Goal: Information Seeking & Learning: Find specific fact

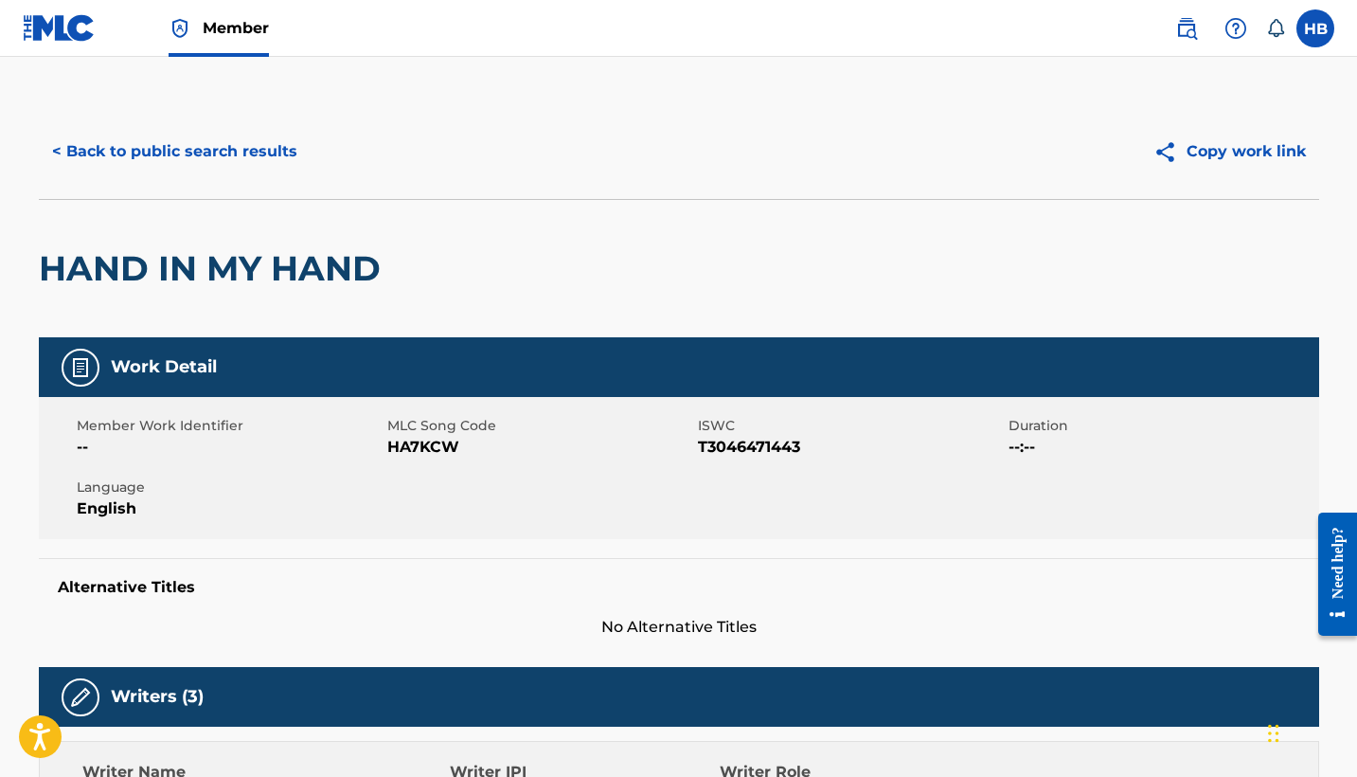
click at [174, 145] on button "< Back to public search results" at bounding box center [175, 151] width 272 height 47
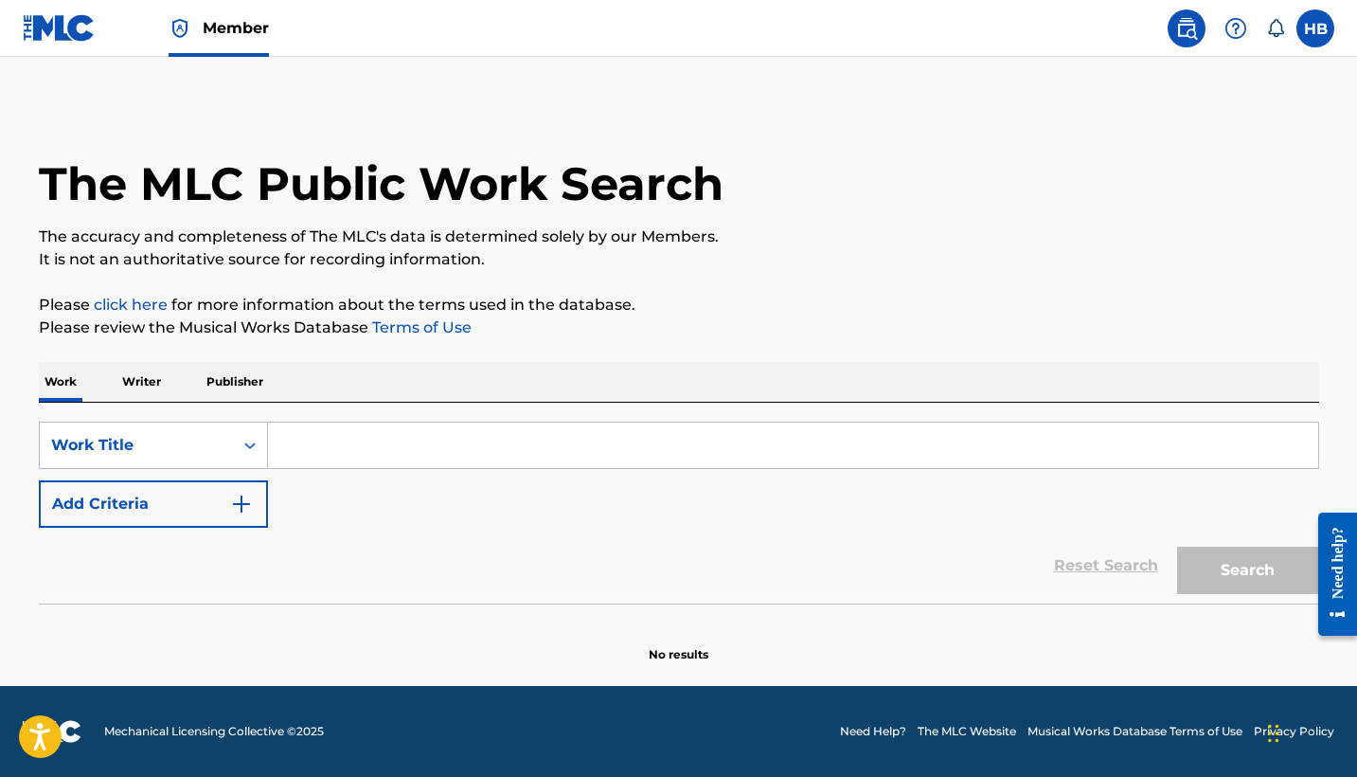
click at [372, 426] on input "Search Form" at bounding box center [793, 444] width 1050 height 45
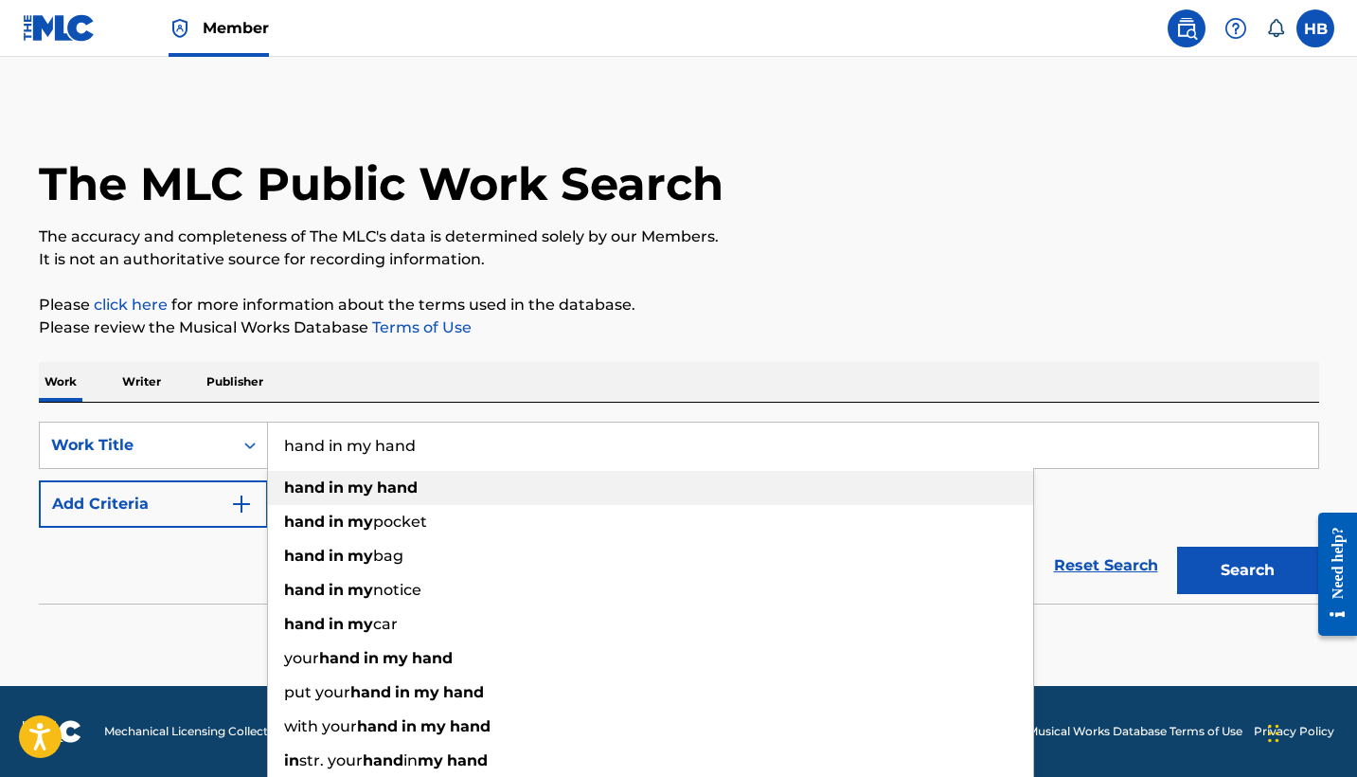
type input "hand in my hand"
click at [381, 487] on strong "hand" at bounding box center [397, 487] width 41 height 18
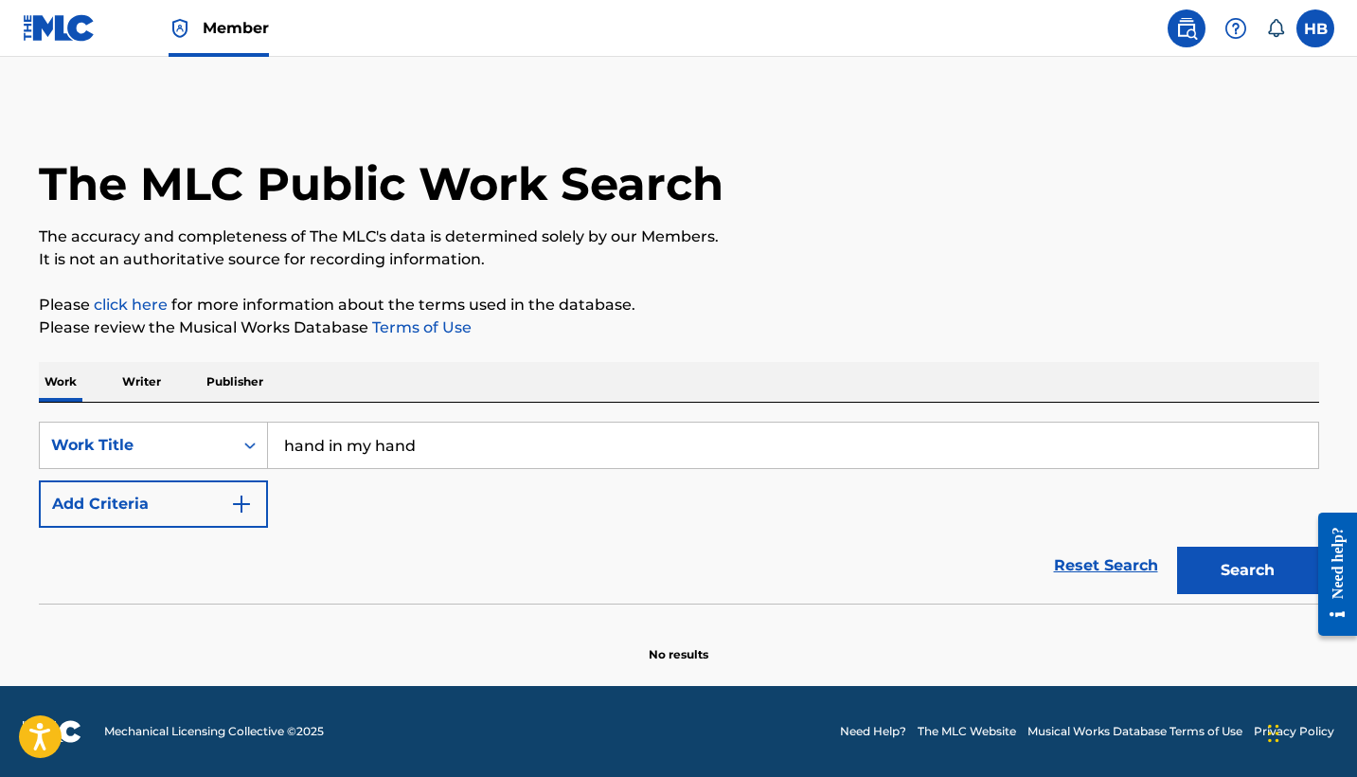
click at [135, 510] on button "Add Criteria" at bounding box center [153, 503] width 229 height 47
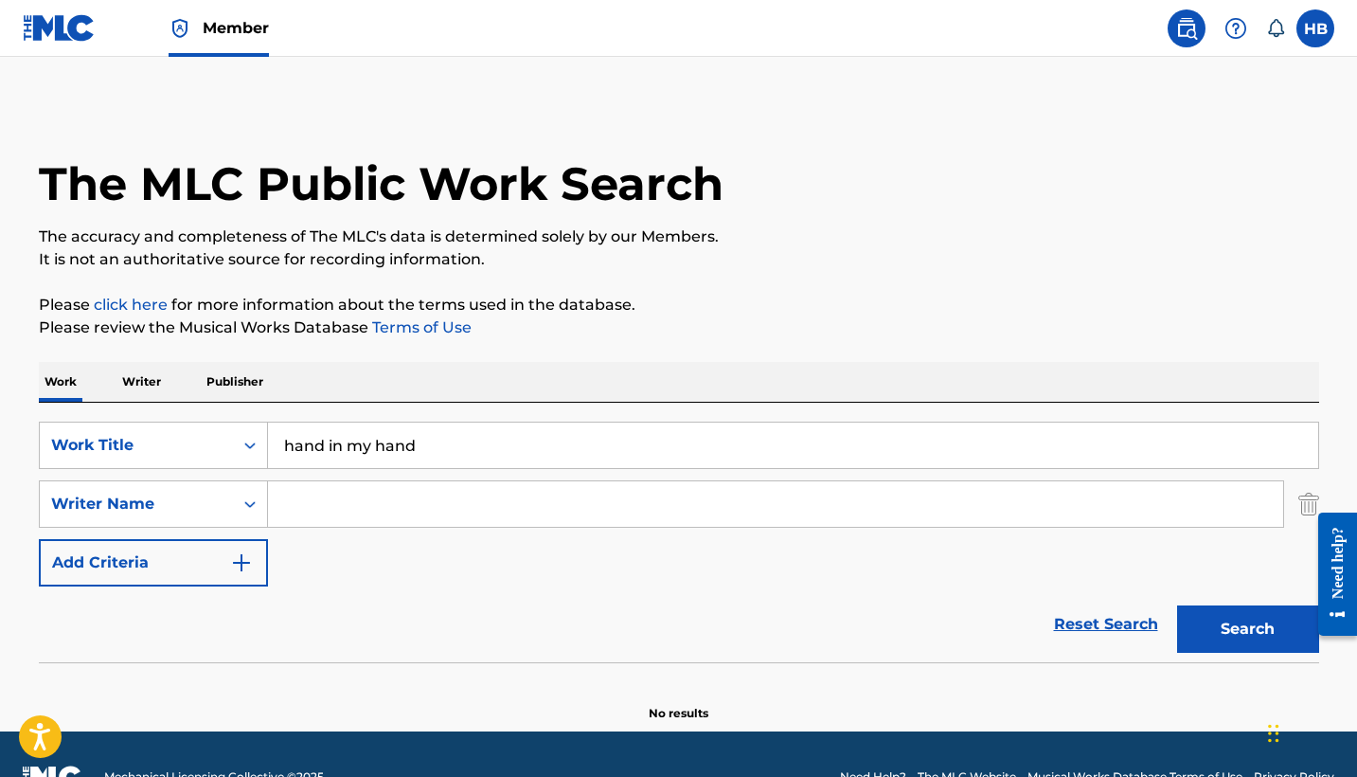
click at [335, 506] on input "Search Form" at bounding box center [775, 503] width 1015 height 45
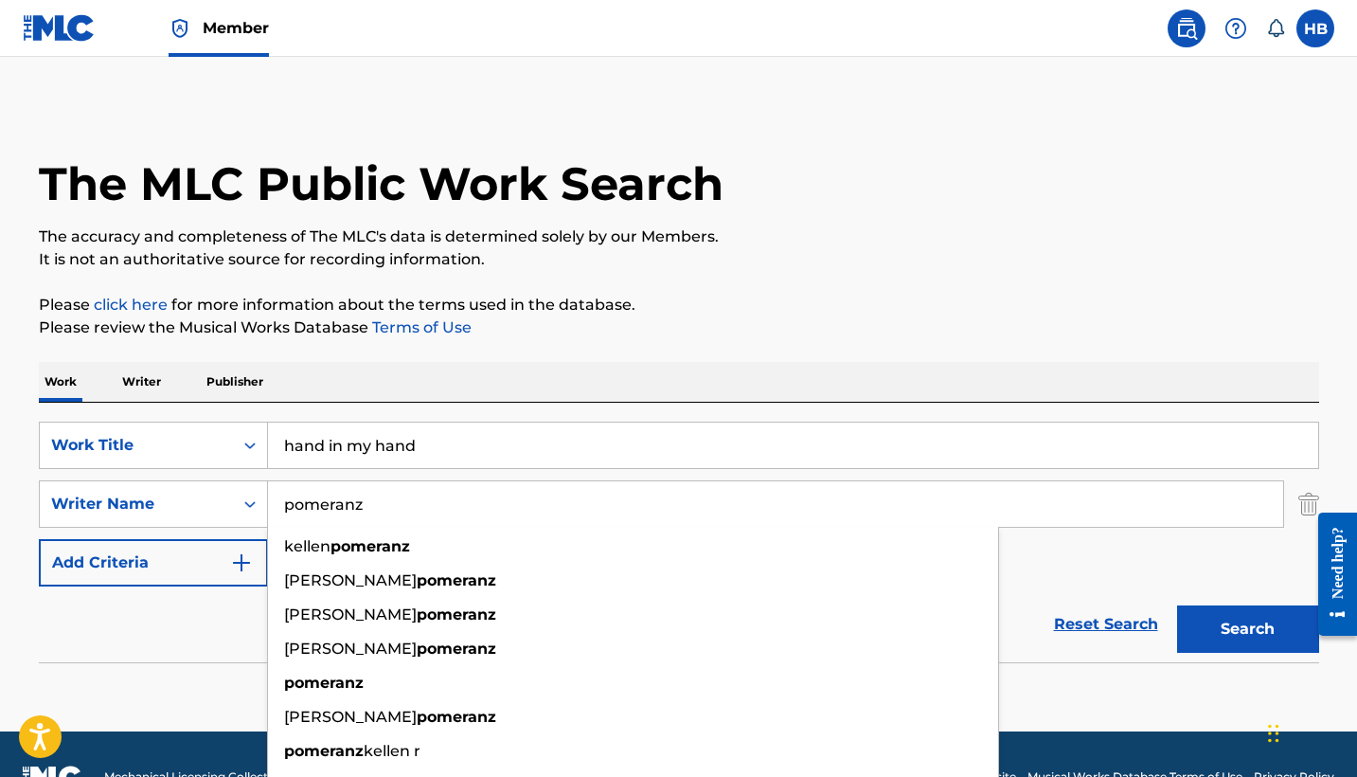
type input "pomeranz"
click at [1247, 629] on button "Search" at bounding box center [1248, 628] width 142 height 47
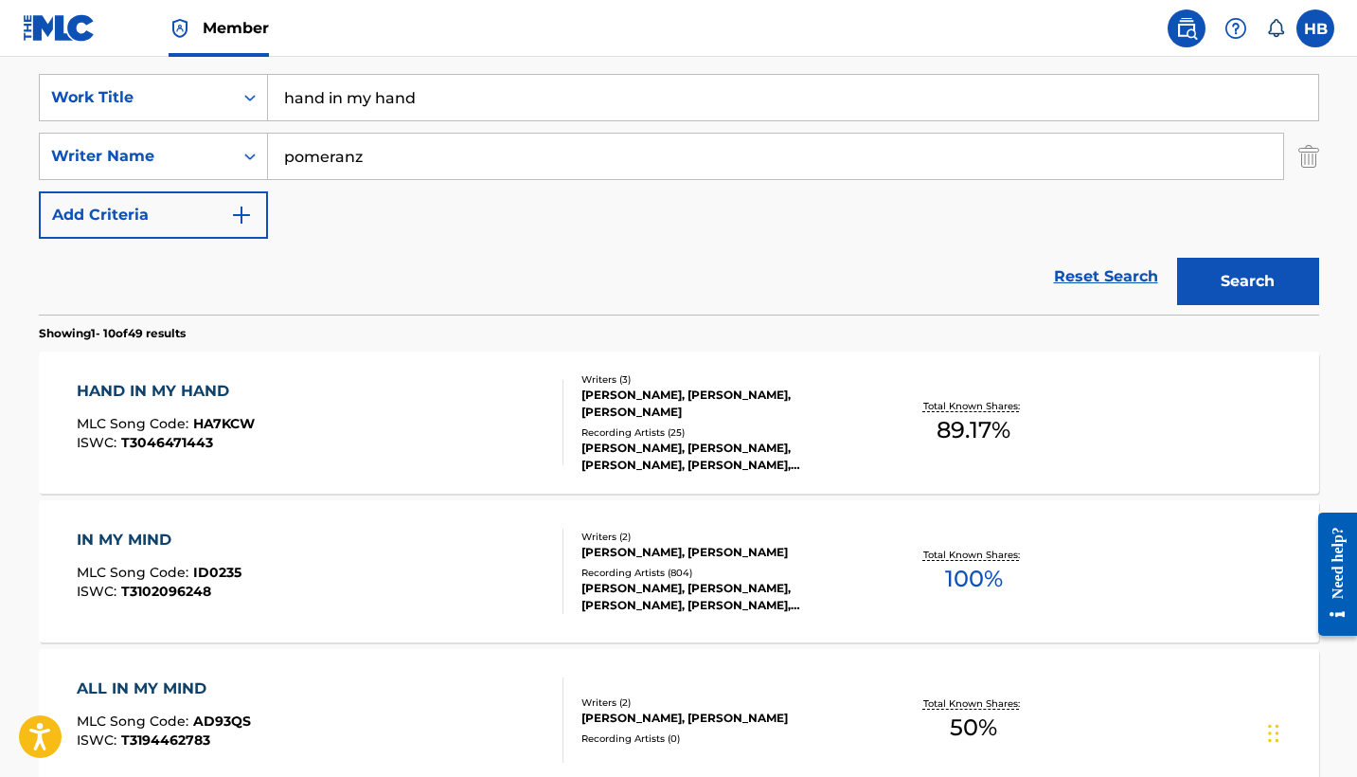
scroll to position [354, 0]
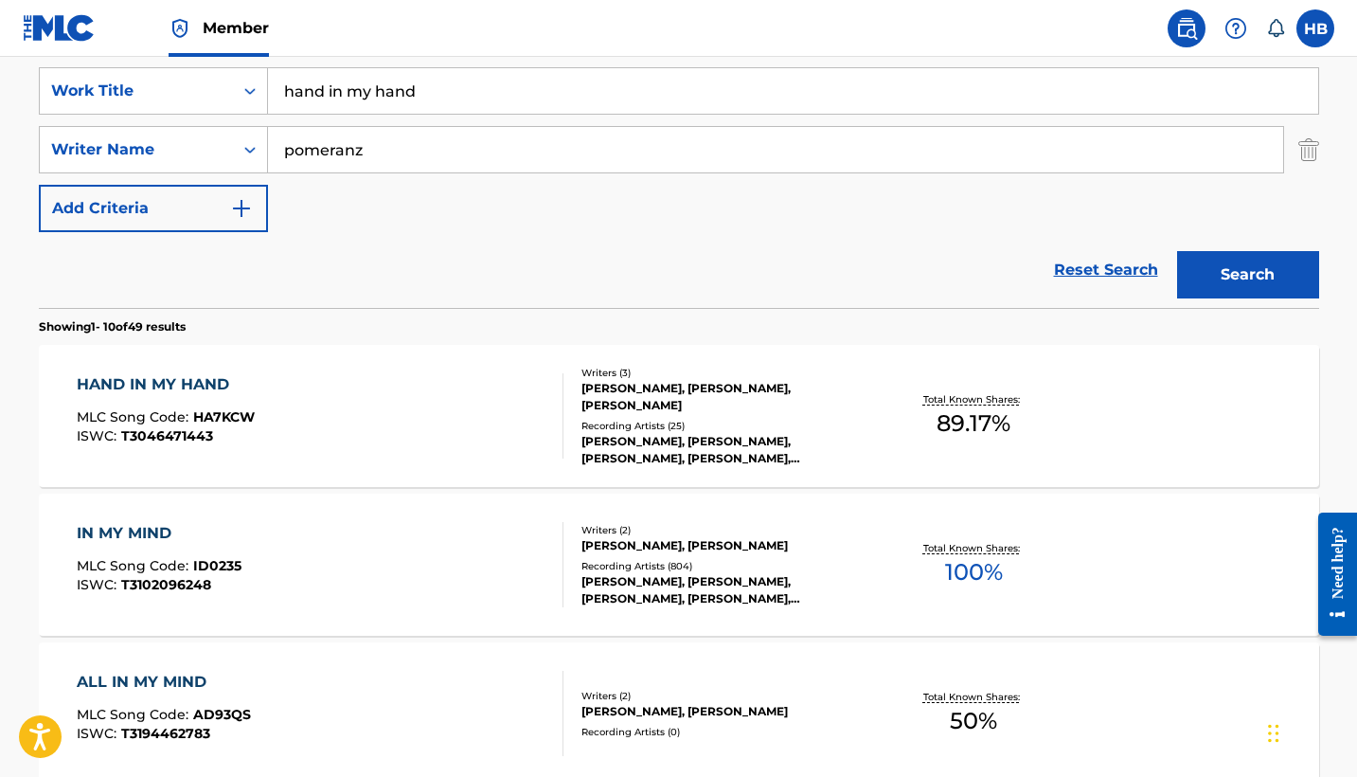
click at [182, 383] on div "HAND IN MY HAND" at bounding box center [166, 384] width 178 height 23
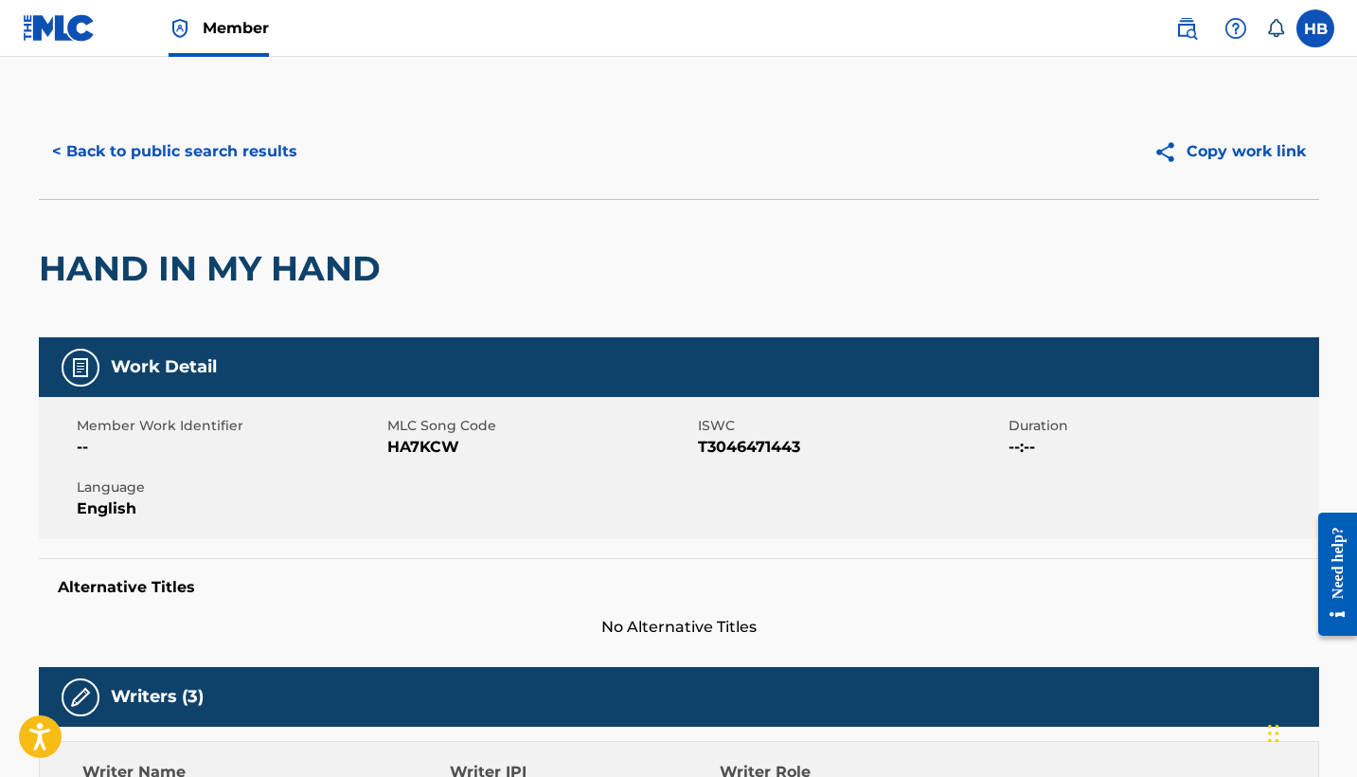
click at [179, 147] on button "< Back to public search results" at bounding box center [175, 151] width 272 height 47
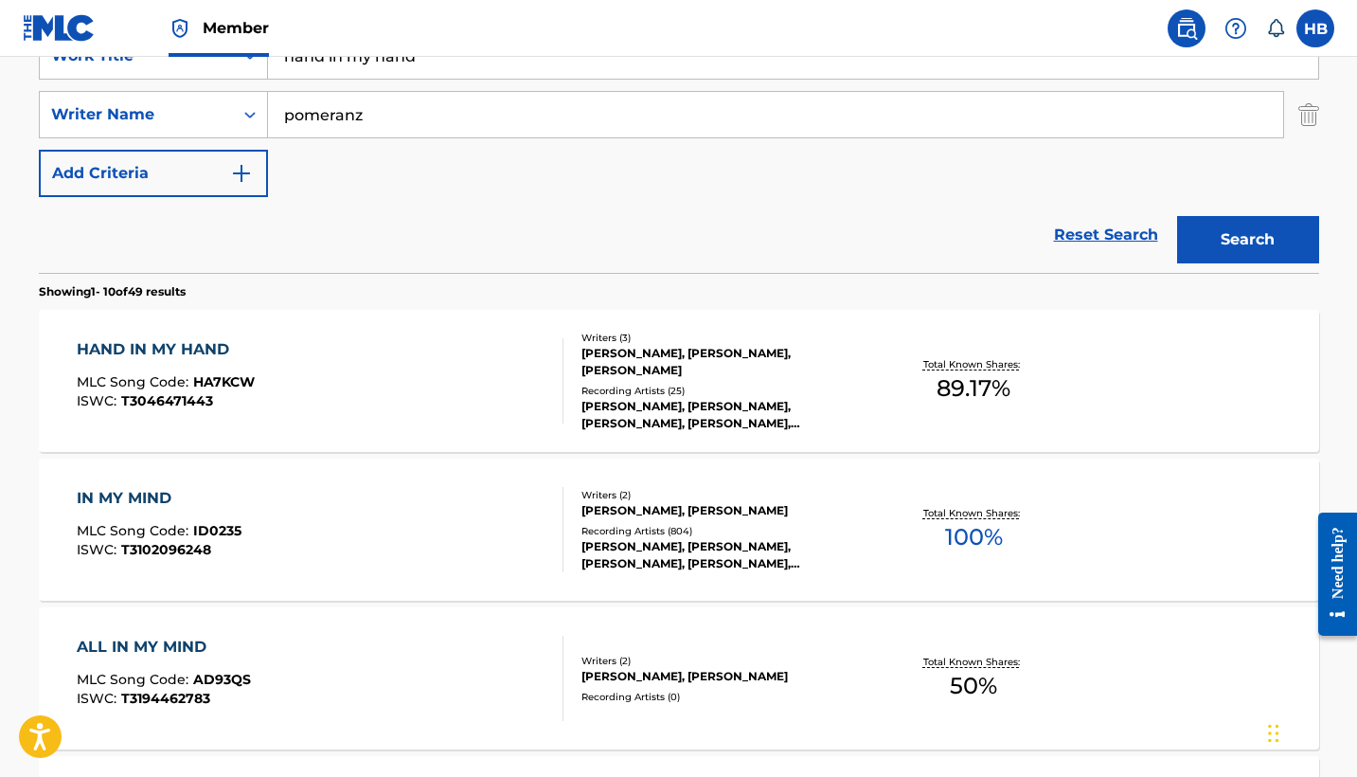
scroll to position [390, 0]
click at [137, 341] on div "HAND IN MY HAND" at bounding box center [166, 348] width 178 height 23
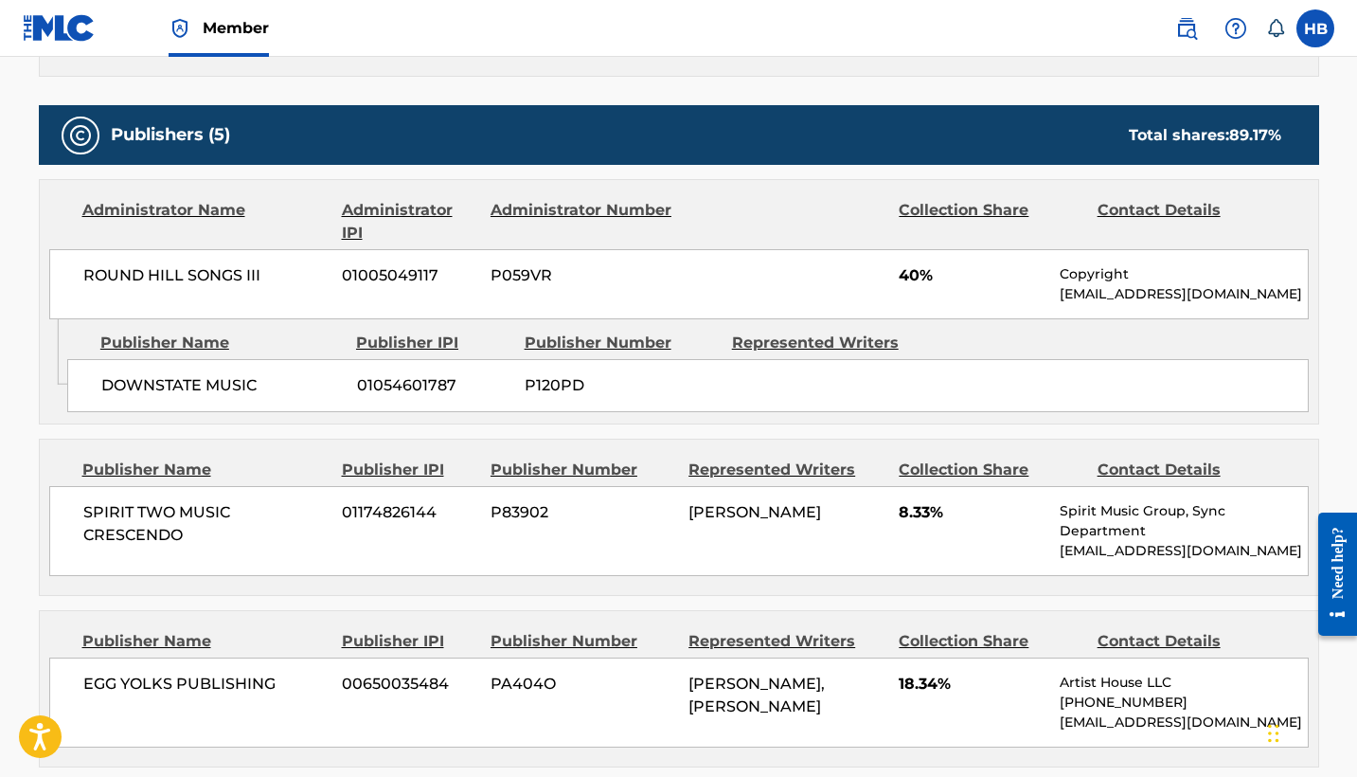
scroll to position [767, 0]
